Goal: Information Seeking & Learning: Learn about a topic

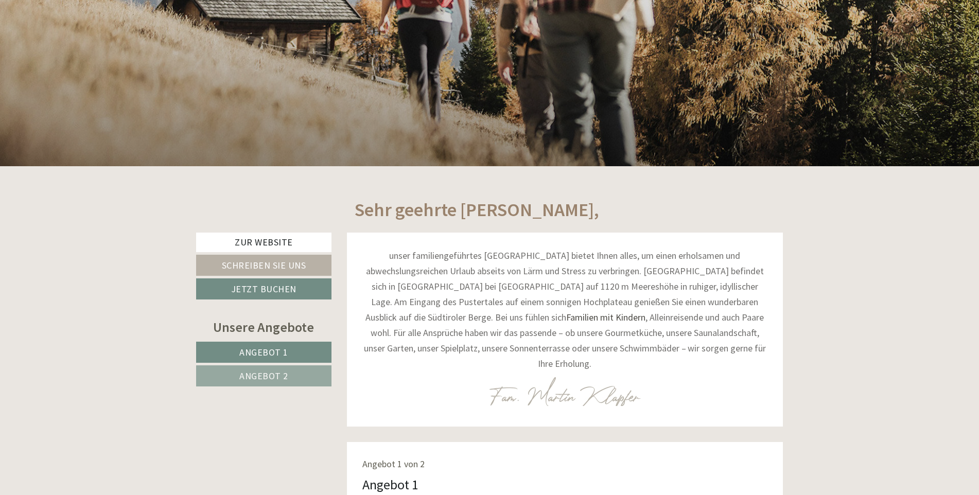
scroll to position [463, 0]
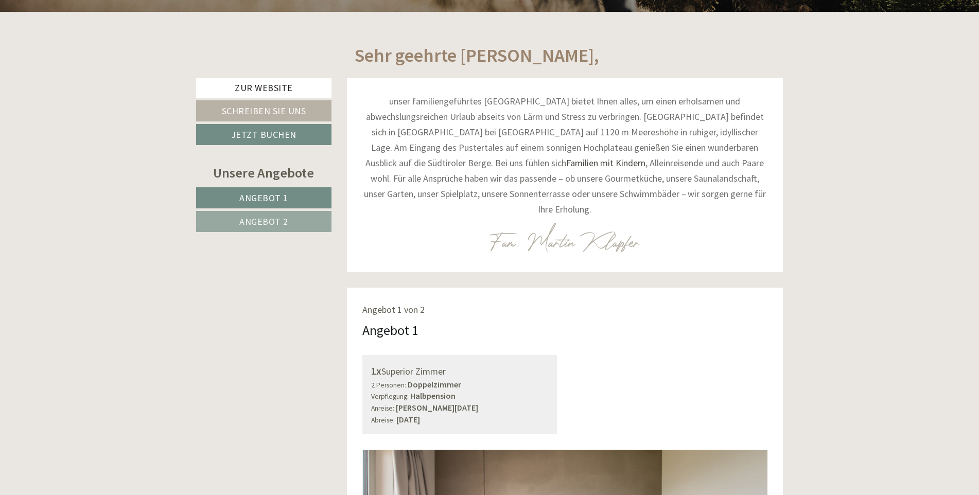
click at [260, 222] on span "Angebot 2" at bounding box center [263, 222] width 49 height 12
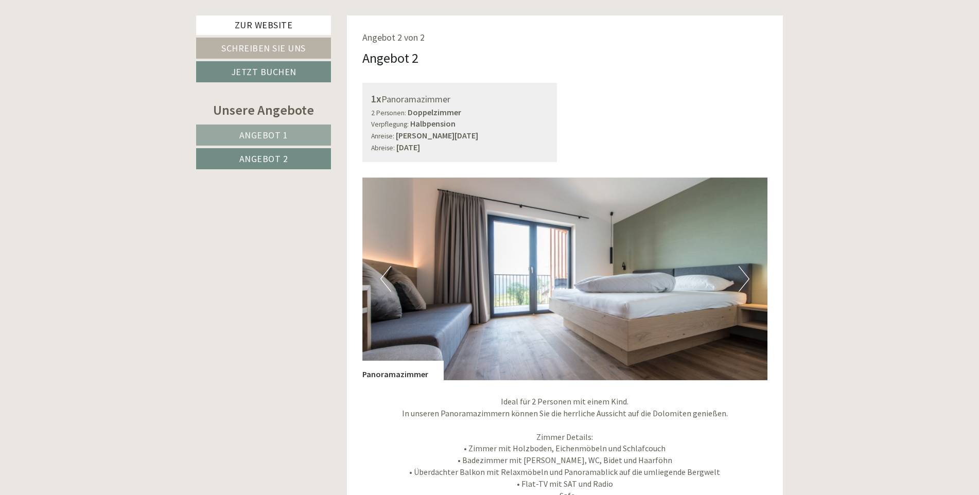
click at [275, 138] on span "Angebot 1" at bounding box center [263, 135] width 49 height 12
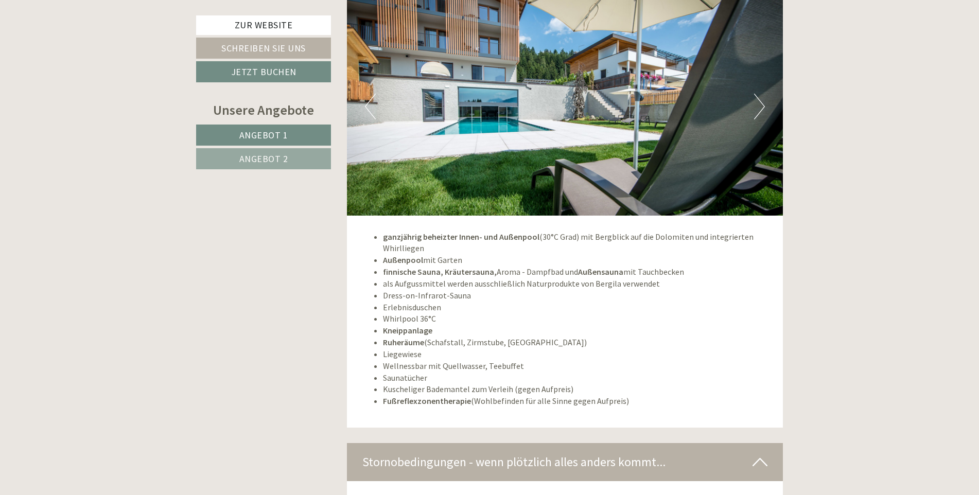
scroll to position [1970, 0]
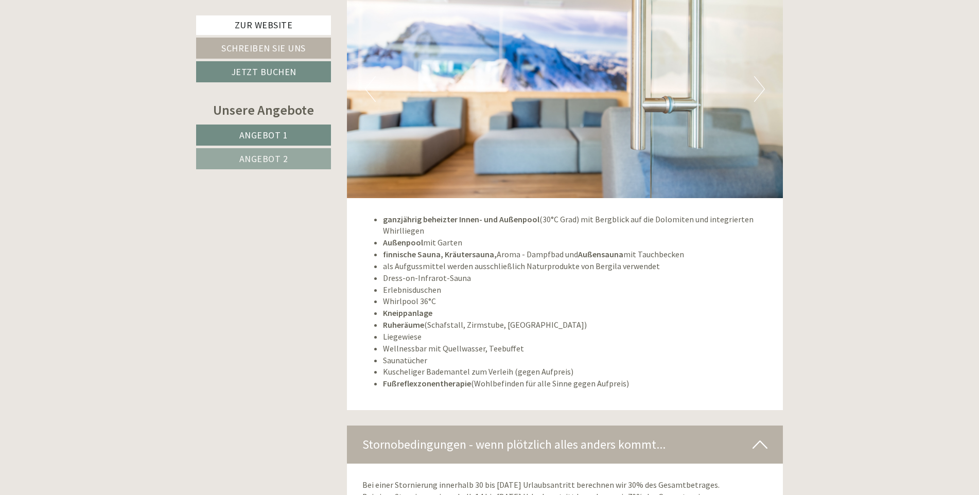
click at [766, 76] on img at bounding box center [565, 89] width 436 height 218
click at [760, 76] on button "Next" at bounding box center [759, 89] width 11 height 26
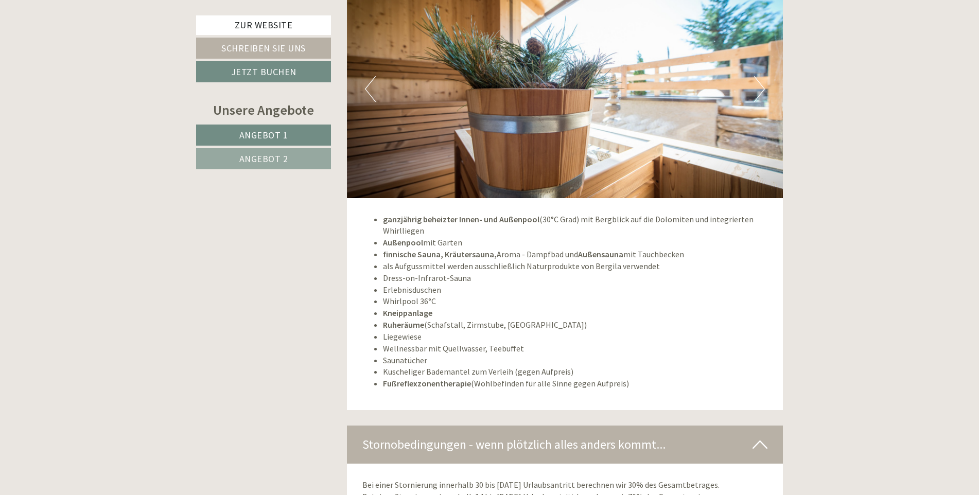
click at [762, 76] on button "Next" at bounding box center [759, 89] width 11 height 26
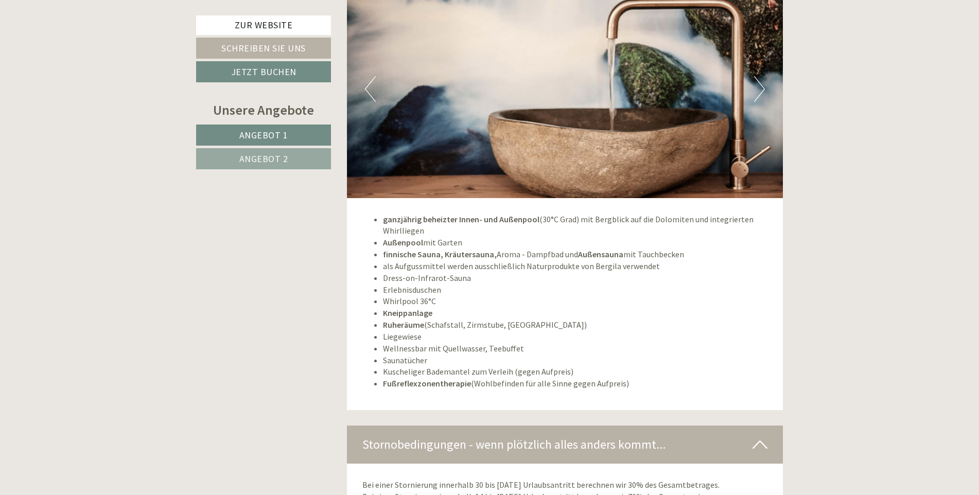
click at [762, 76] on button "Next" at bounding box center [759, 89] width 11 height 26
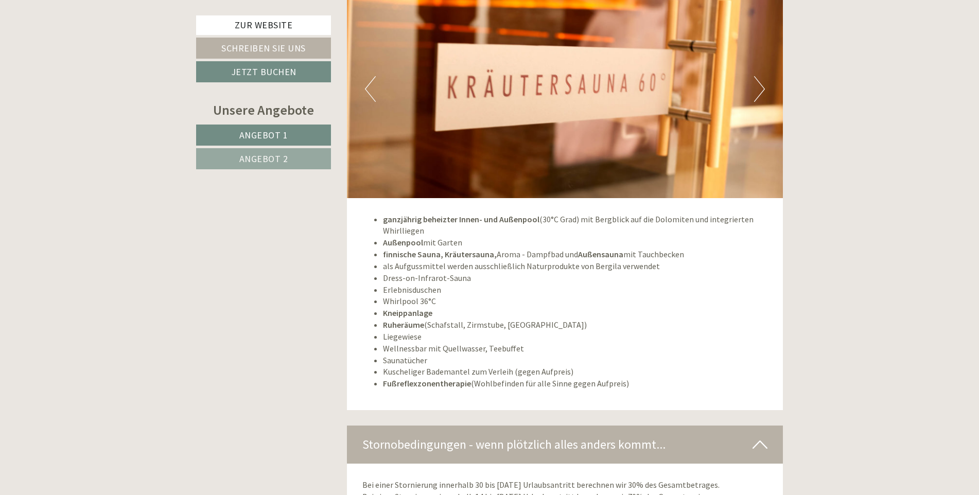
click at [762, 76] on button "Next" at bounding box center [759, 89] width 11 height 26
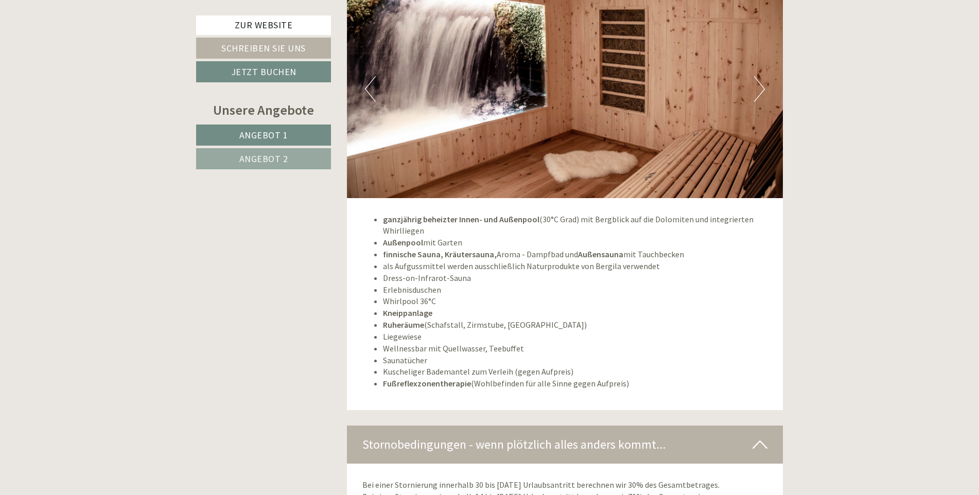
click at [762, 76] on button "Next" at bounding box center [759, 89] width 11 height 26
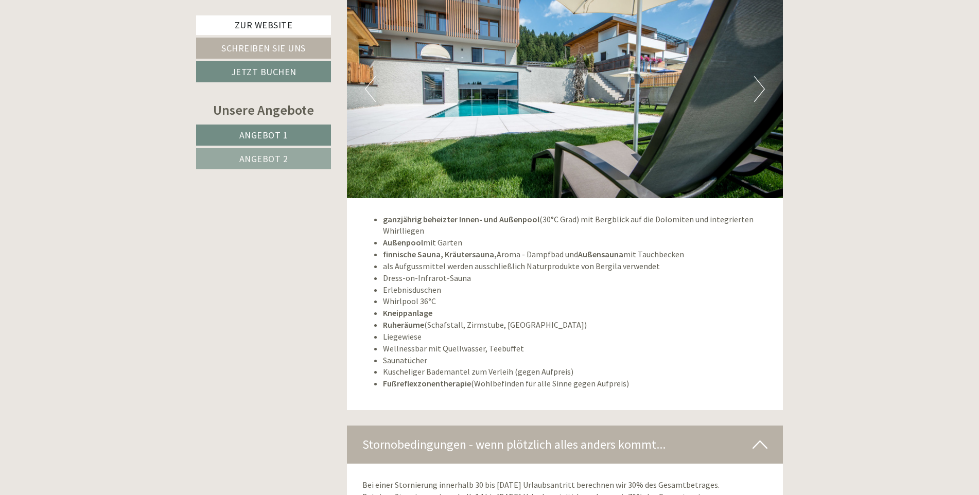
click at [762, 76] on button "Next" at bounding box center [759, 89] width 11 height 26
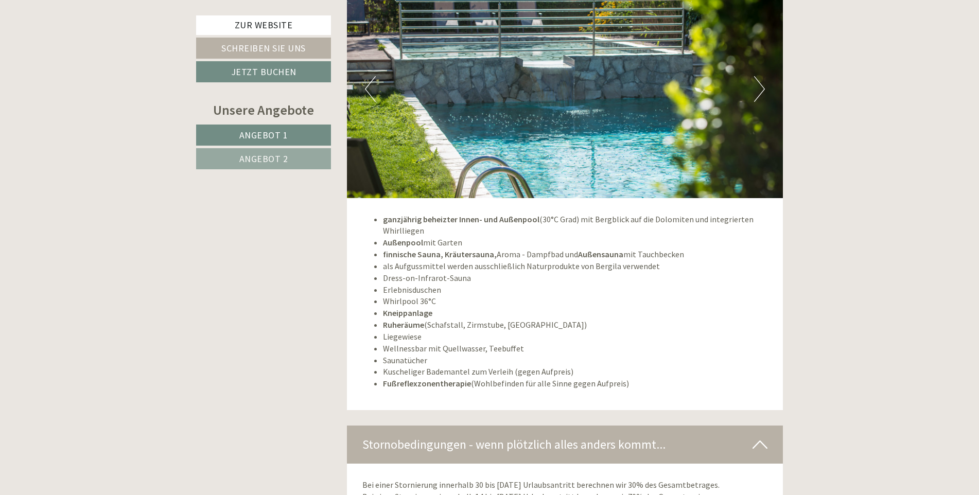
click at [762, 76] on button "Next" at bounding box center [759, 89] width 11 height 26
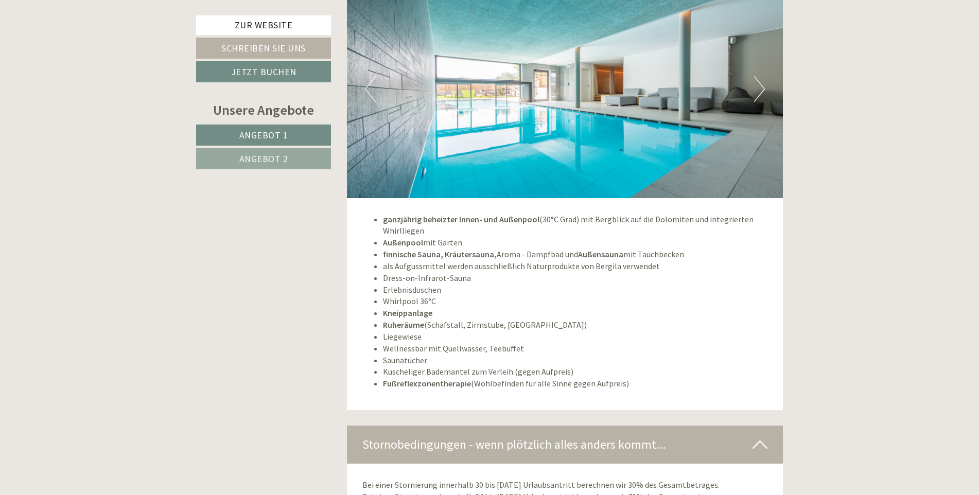
click at [762, 76] on button "Next" at bounding box center [759, 89] width 11 height 26
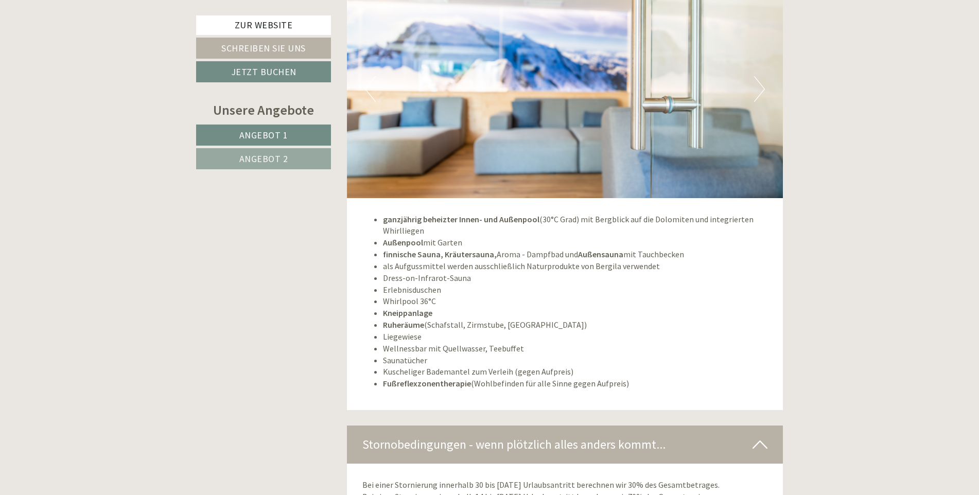
click at [762, 76] on button "Next" at bounding box center [759, 89] width 11 height 26
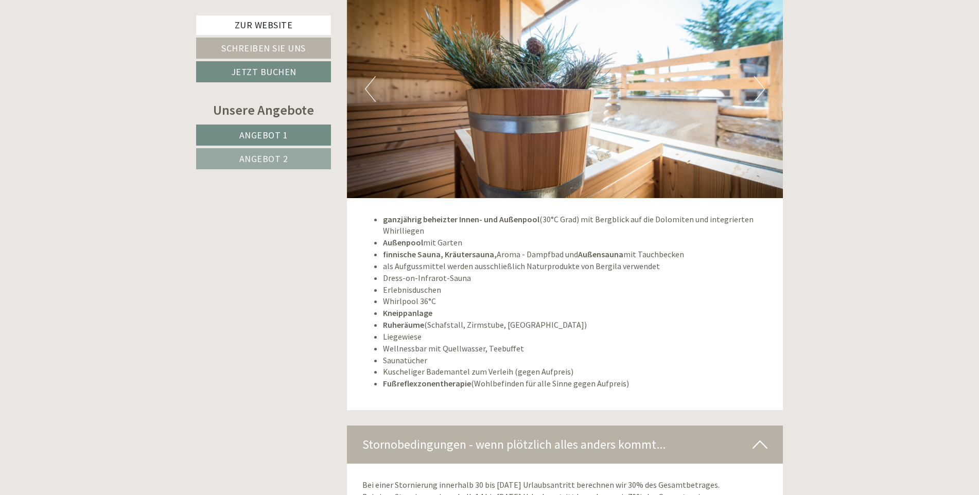
click at [762, 76] on button "Next" at bounding box center [759, 89] width 11 height 26
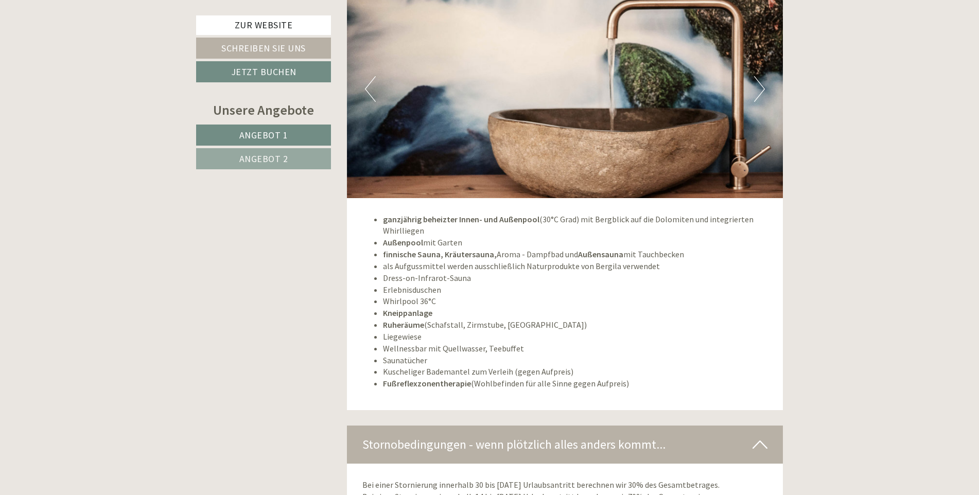
click at [762, 76] on button "Next" at bounding box center [759, 89] width 11 height 26
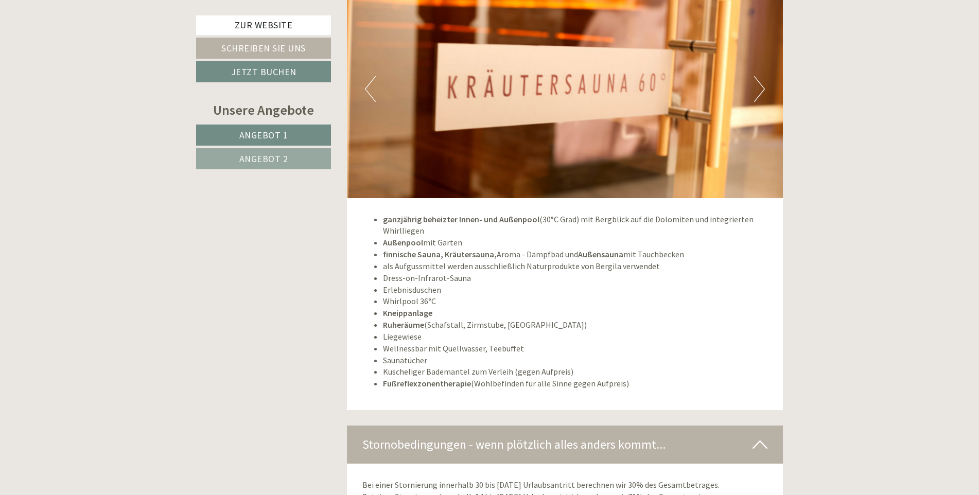
click at [762, 76] on button "Next" at bounding box center [759, 89] width 11 height 26
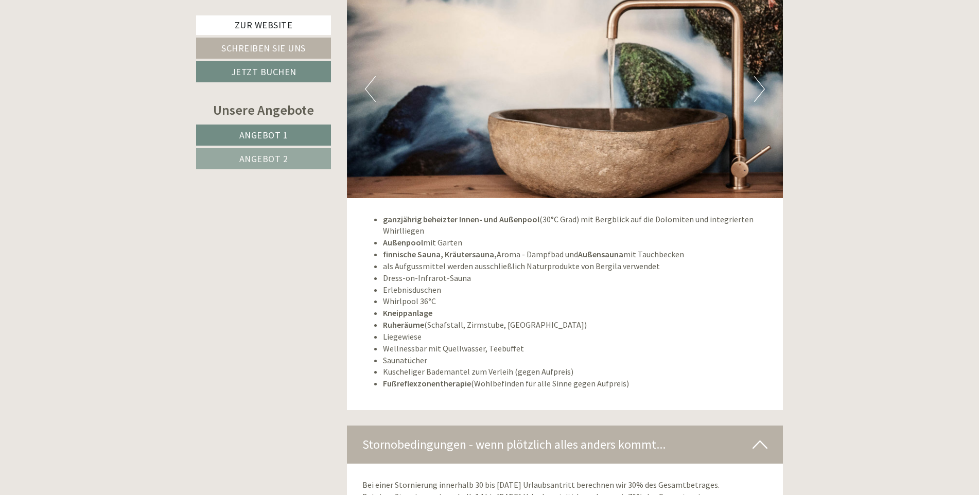
click at [762, 76] on button "Next" at bounding box center [759, 89] width 11 height 26
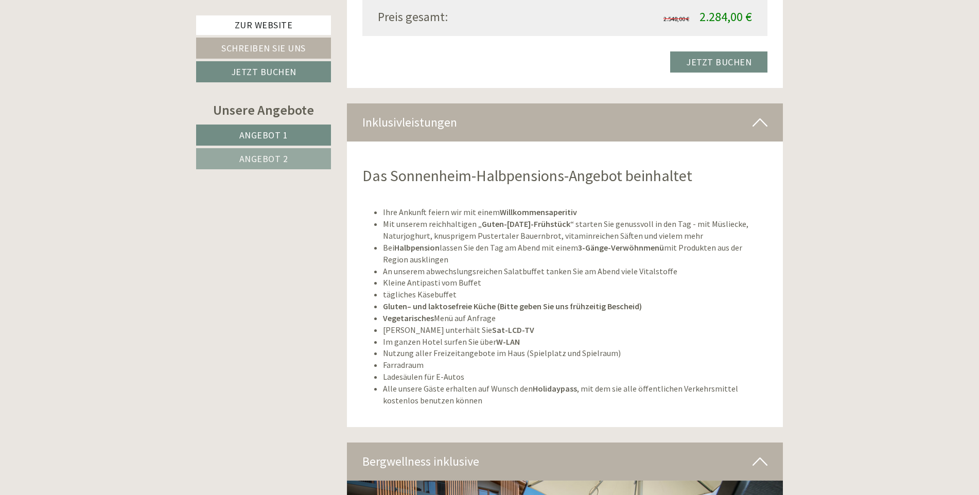
scroll to position [2212, 0]
